Goal: Navigation & Orientation: Find specific page/section

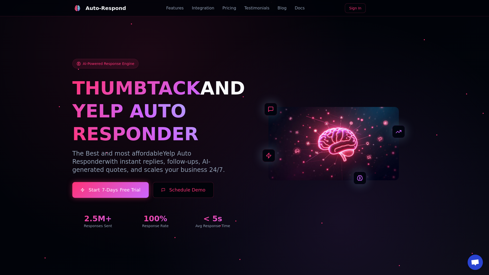
click at [277, 8] on link "Blog" at bounding box center [281, 8] width 9 height 6
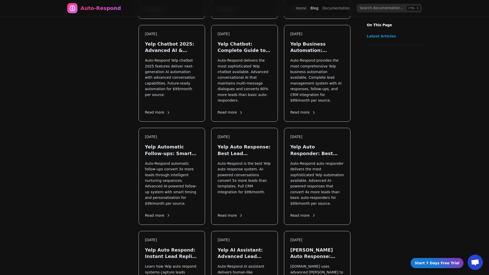
scroll to position [376, 0]
